Goal: Navigation & Orientation: Find specific page/section

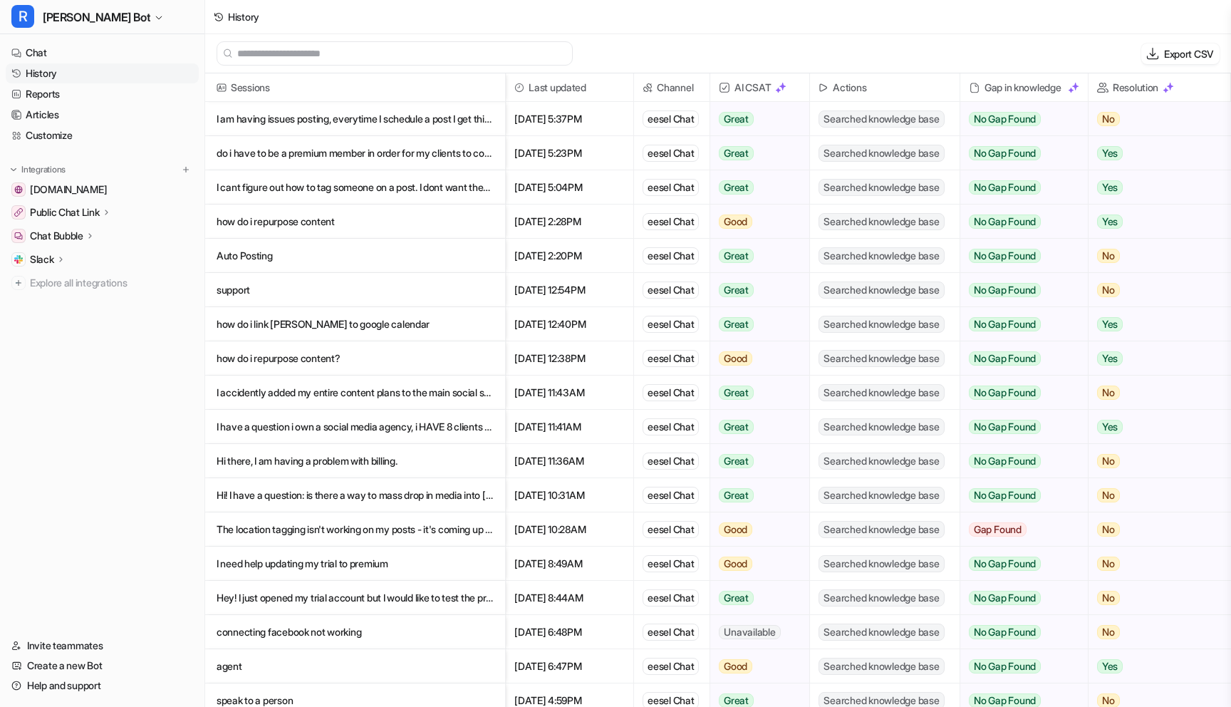
click at [71, 74] on link "History" at bounding box center [102, 73] width 193 height 20
click at [41, 73] on link "History" at bounding box center [102, 73] width 193 height 20
click at [102, 11] on button "R [PERSON_NAME] Bot" at bounding box center [102, 17] width 204 height 34
click at [79, 23] on span "[PERSON_NAME] Bot" at bounding box center [97, 17] width 108 height 20
click at [121, 404] on nav "Chat History Reports Articles Customize Integrations [DOMAIN_NAME] Public Chat …" at bounding box center [102, 330] width 204 height 587
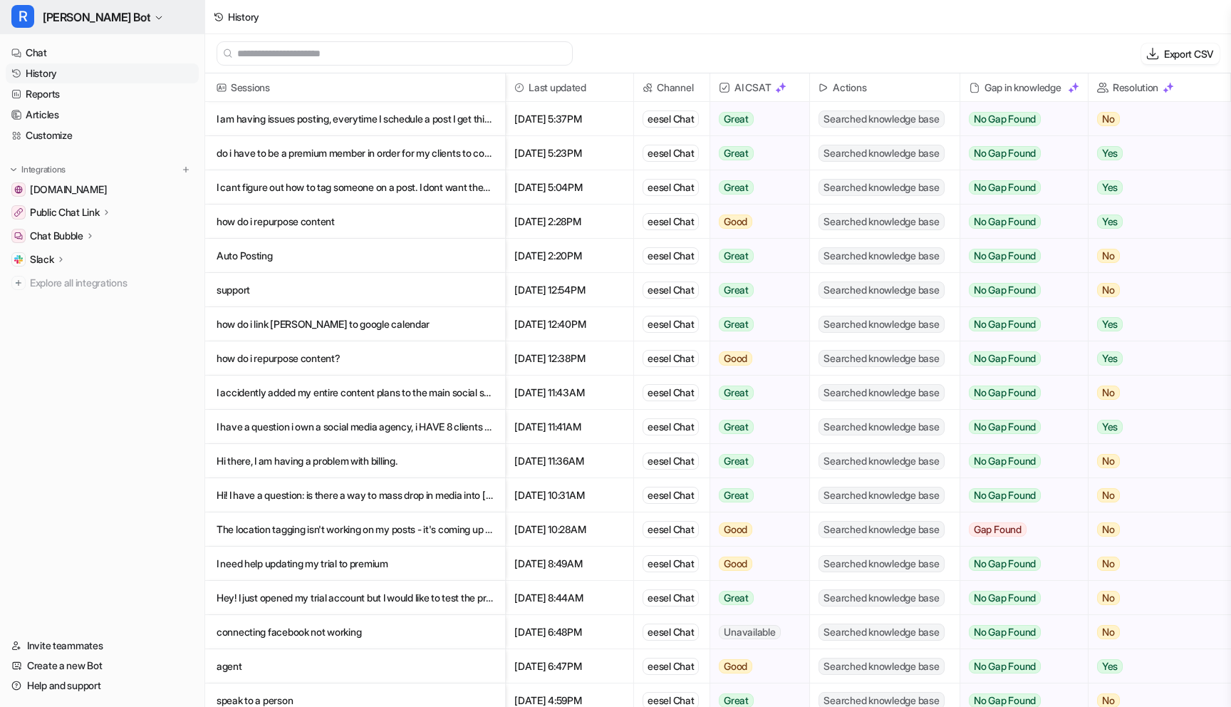
click at [81, 17] on span "[PERSON_NAME] Bot" at bounding box center [97, 17] width 108 height 20
click at [155, 15] on icon "button" at bounding box center [159, 18] width 9 height 9
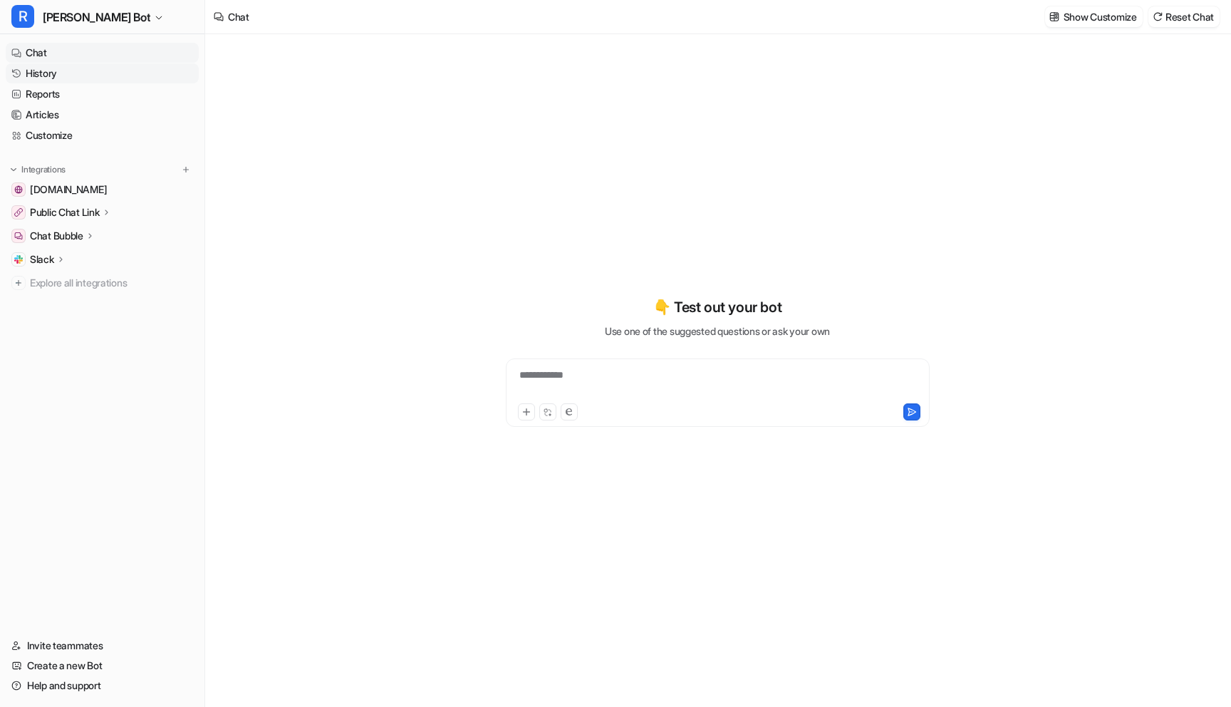
click at [86, 73] on link "History" at bounding box center [102, 73] width 193 height 20
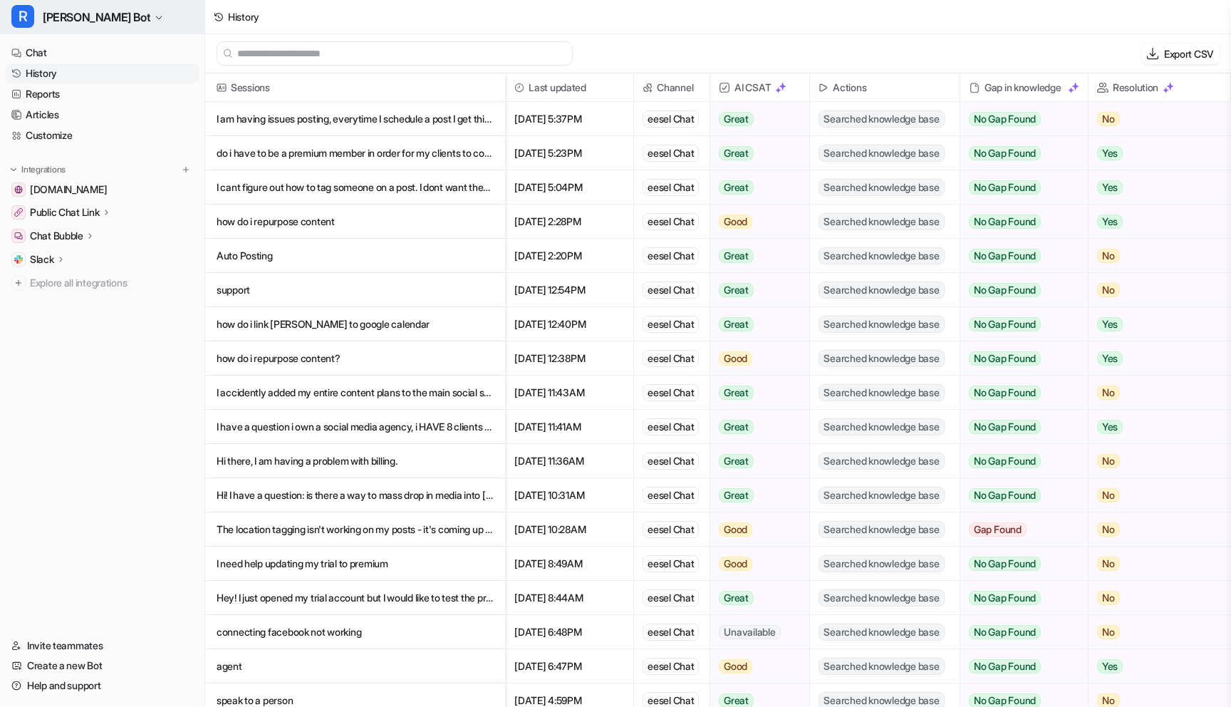
click at [155, 20] on icon "button" at bounding box center [159, 18] width 9 height 9
click at [92, 108] on link "Settings" at bounding box center [114, 108] width 197 height 24
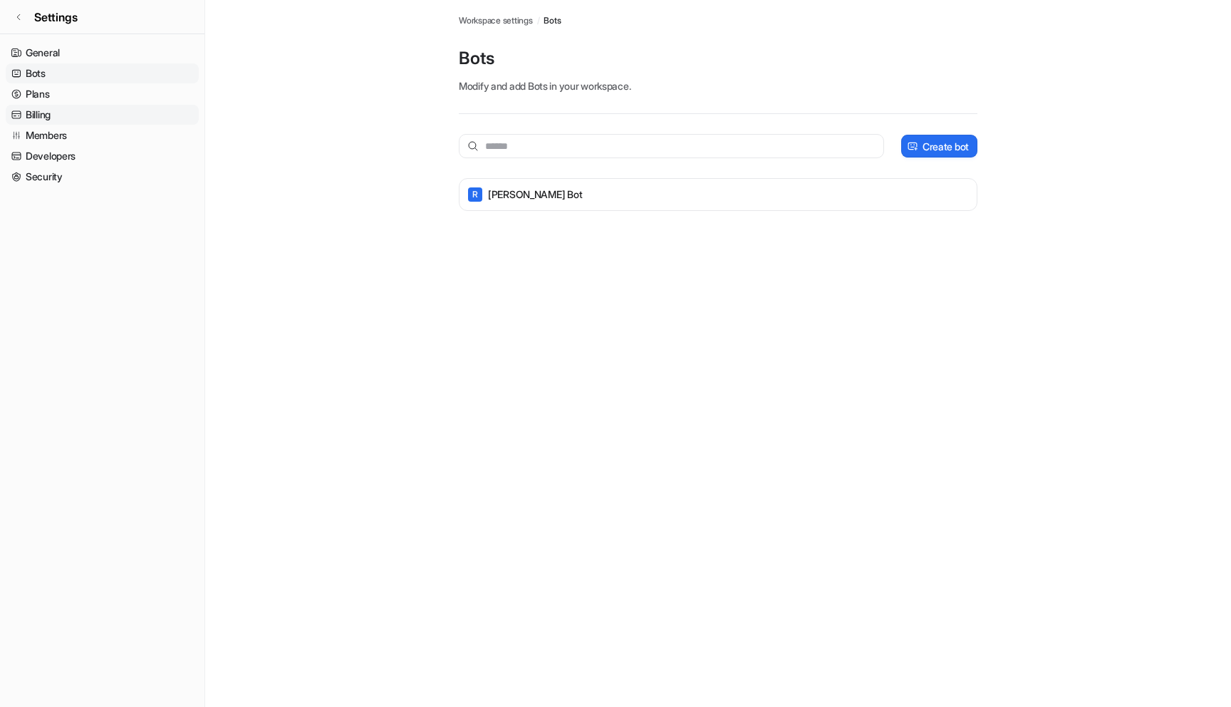
click at [28, 114] on link "Billing" at bounding box center [102, 115] width 193 height 20
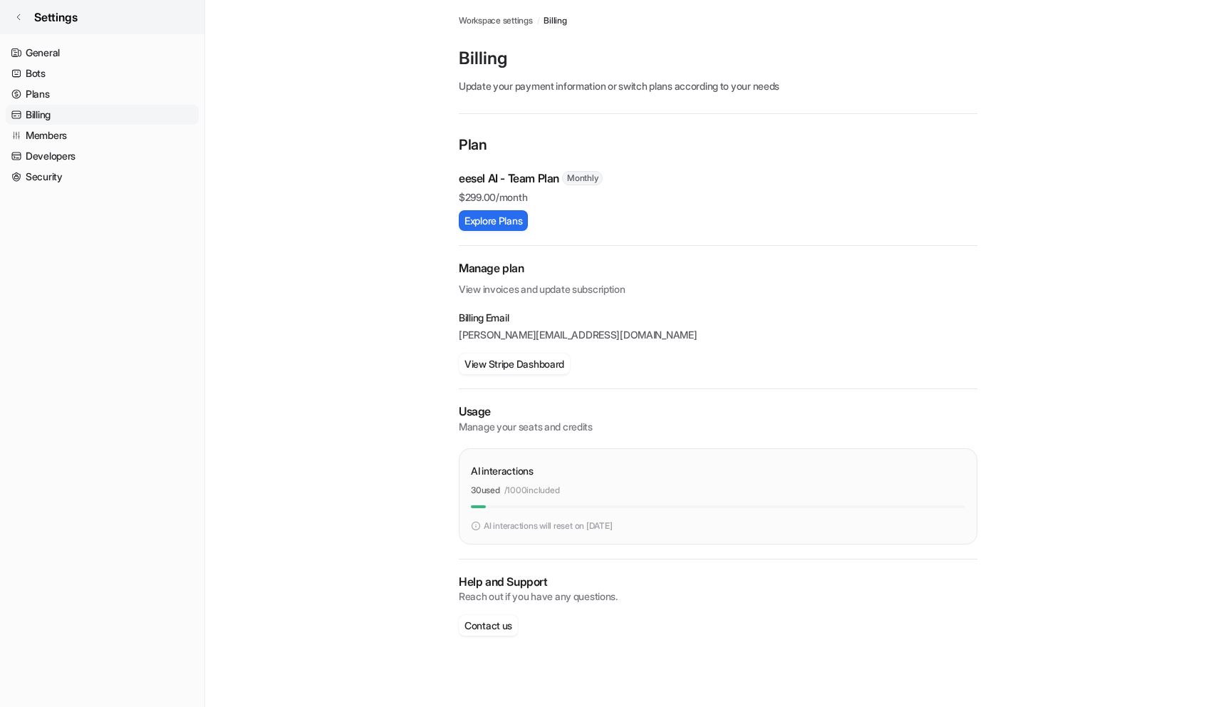
click at [26, 18] on link "Settings" at bounding box center [102, 17] width 204 height 34
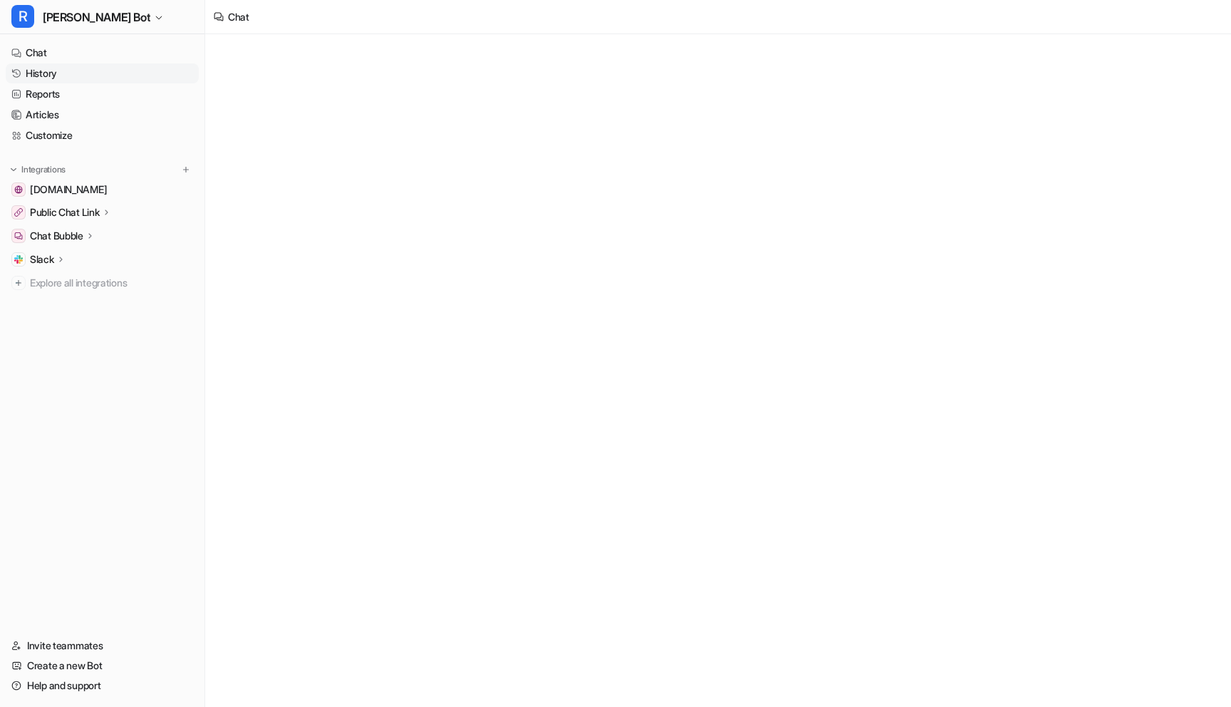
click at [48, 71] on link "History" at bounding box center [102, 73] width 193 height 20
